Goal: Navigation & Orientation: Find specific page/section

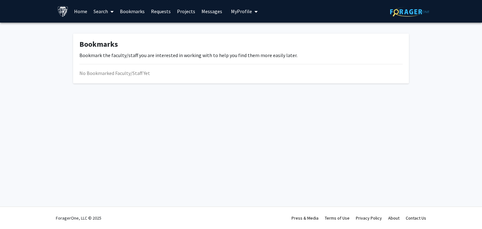
click at [83, 10] on link "Home" at bounding box center [80, 11] width 19 height 22
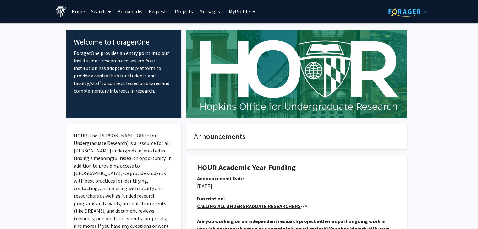
click at [138, 12] on link "Bookmarks" at bounding box center [129, 11] width 31 height 22
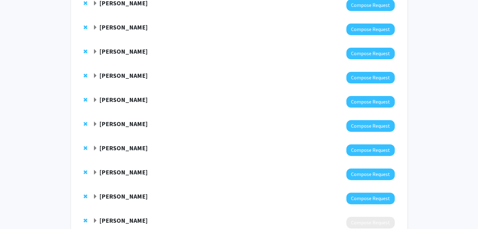
scroll to position [220, 0]
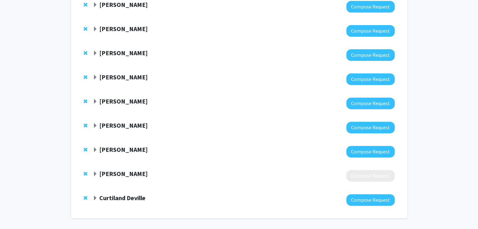
click at [134, 201] on strong "Curtiland Deville" at bounding box center [122, 198] width 46 height 8
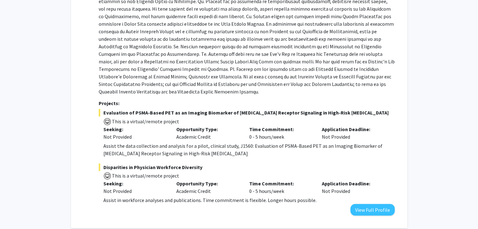
scroll to position [471, 0]
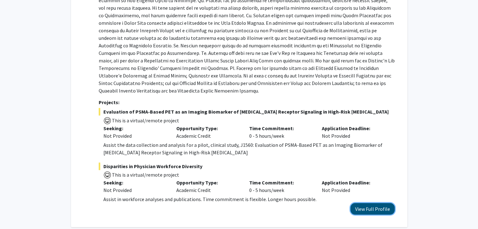
click at [370, 203] on button "View Full Profile" at bounding box center [372, 209] width 44 height 12
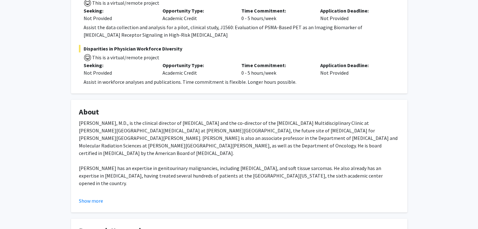
scroll to position [157, 0]
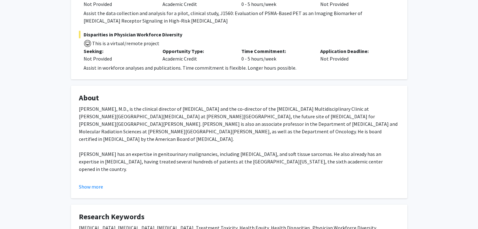
click at [98, 185] on button "Show more" at bounding box center [91, 187] width 24 height 8
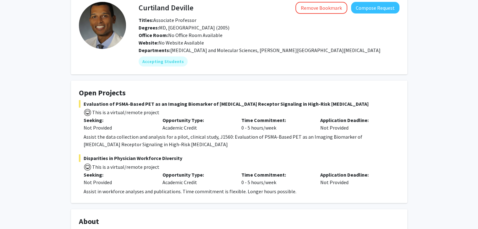
scroll to position [0, 0]
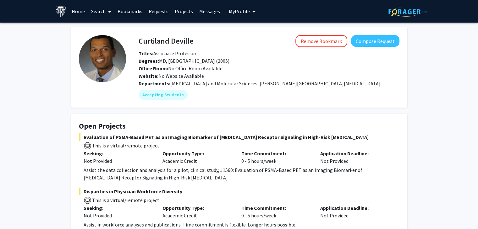
click at [131, 14] on link "Bookmarks" at bounding box center [129, 11] width 31 height 22
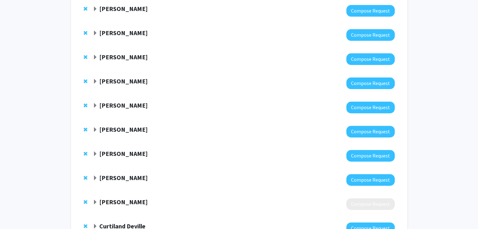
scroll to position [242, 0]
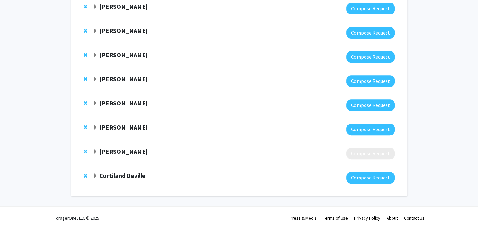
click at [118, 176] on strong "Curtiland Deville" at bounding box center [122, 176] width 46 height 8
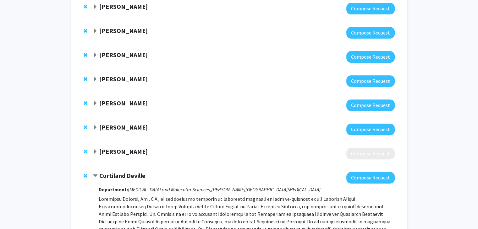
click at [130, 152] on strong "[PERSON_NAME]" at bounding box center [123, 152] width 48 height 8
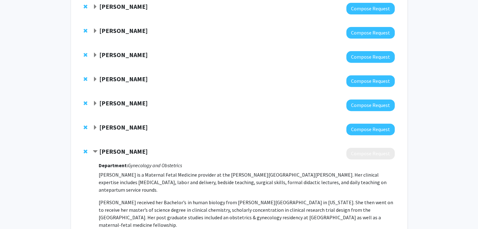
click at [130, 152] on strong "[PERSON_NAME]" at bounding box center [123, 152] width 48 height 8
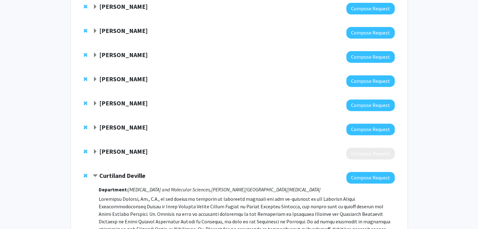
click at [128, 173] on strong "Curtiland Deville" at bounding box center [122, 176] width 46 height 8
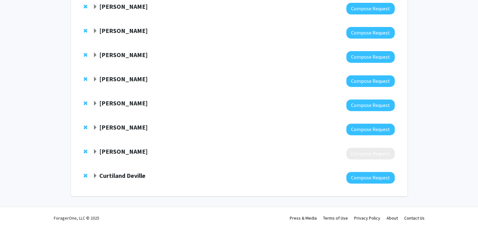
click at [131, 81] on strong "[PERSON_NAME]" at bounding box center [123, 79] width 48 height 8
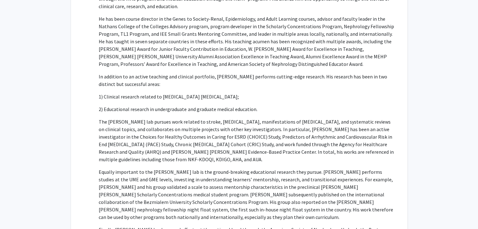
scroll to position [430, 0]
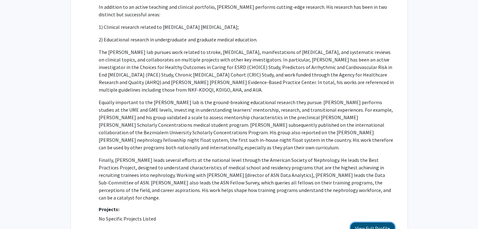
click at [373, 223] on button "View Full Profile" at bounding box center [372, 229] width 44 height 12
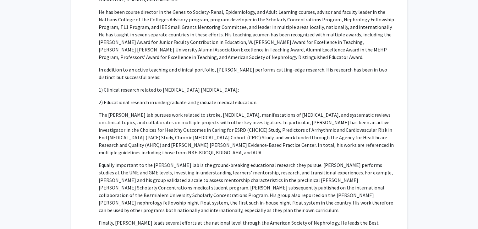
scroll to position [336, 0]
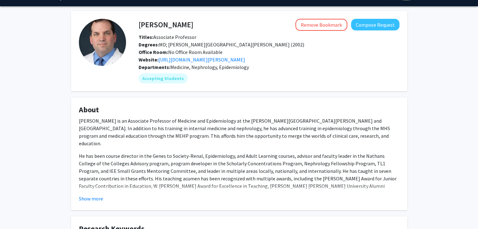
scroll to position [6, 0]
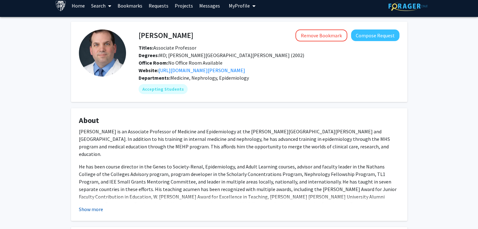
click at [95, 209] on button "Show more" at bounding box center [91, 210] width 24 height 8
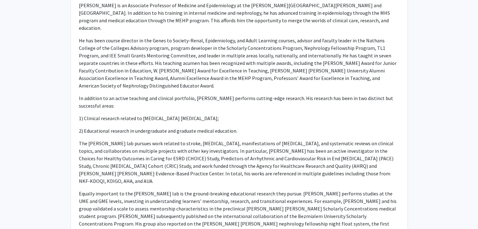
scroll to position [131, 0]
